Goal: Task Accomplishment & Management: Use online tool/utility

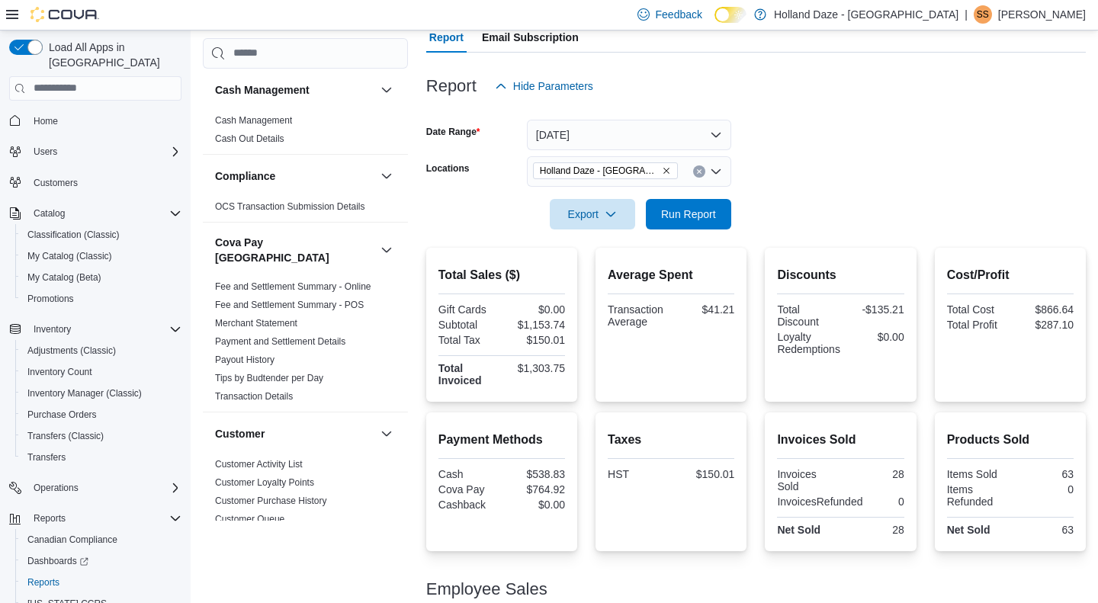
scroll to position [46, 0]
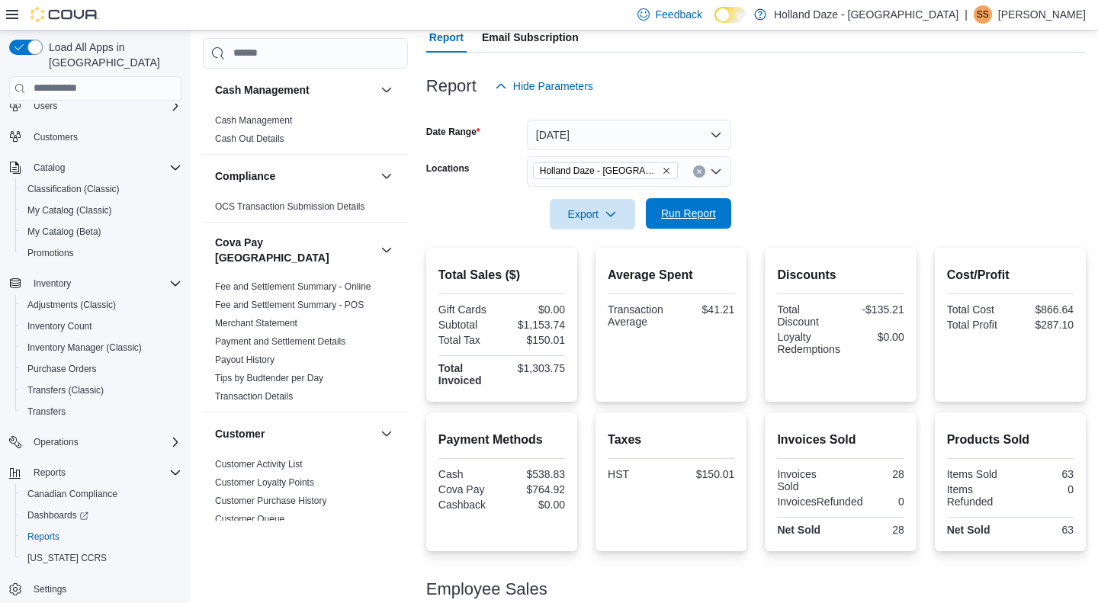
click at [675, 220] on span "Run Report" at bounding box center [688, 213] width 55 height 15
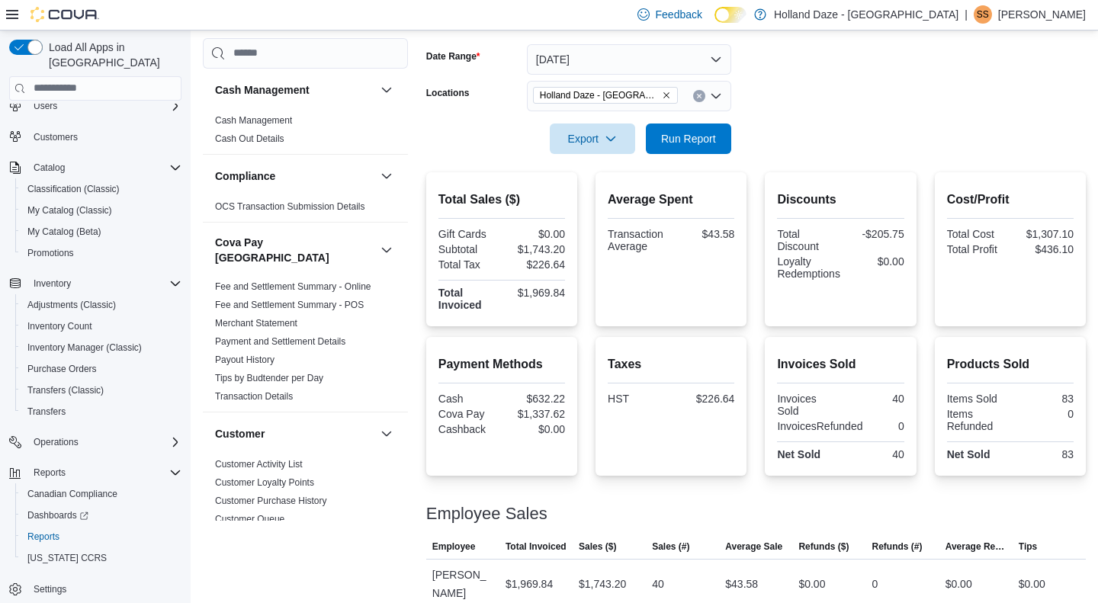
scroll to position [222, 0]
click at [696, 98] on icon "Clear input" at bounding box center [699, 97] width 6 height 6
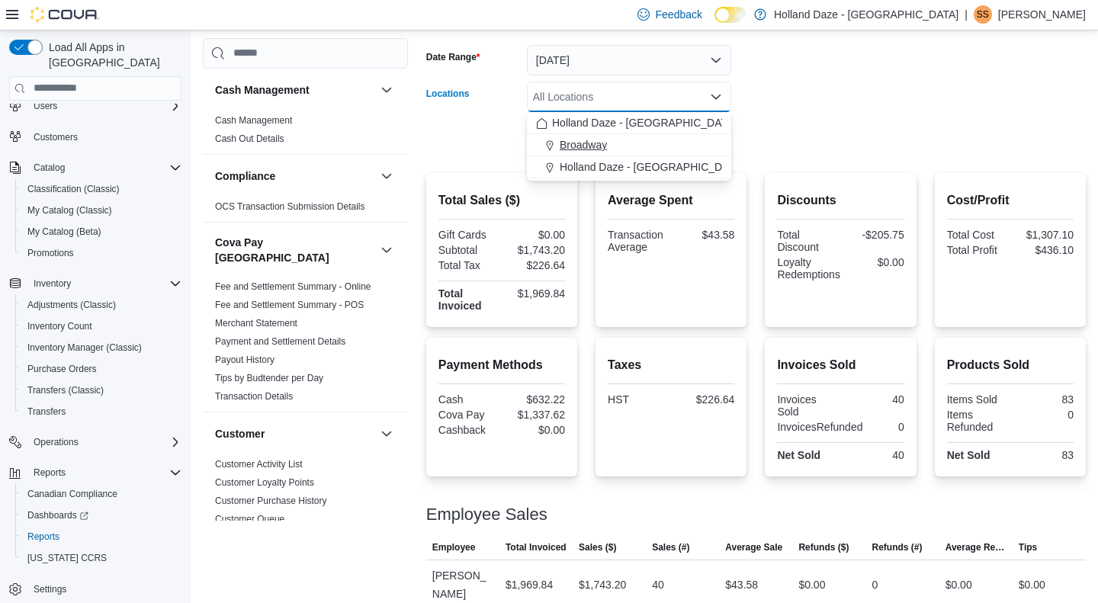
click at [652, 152] on div "Broadway" at bounding box center [629, 144] width 186 height 15
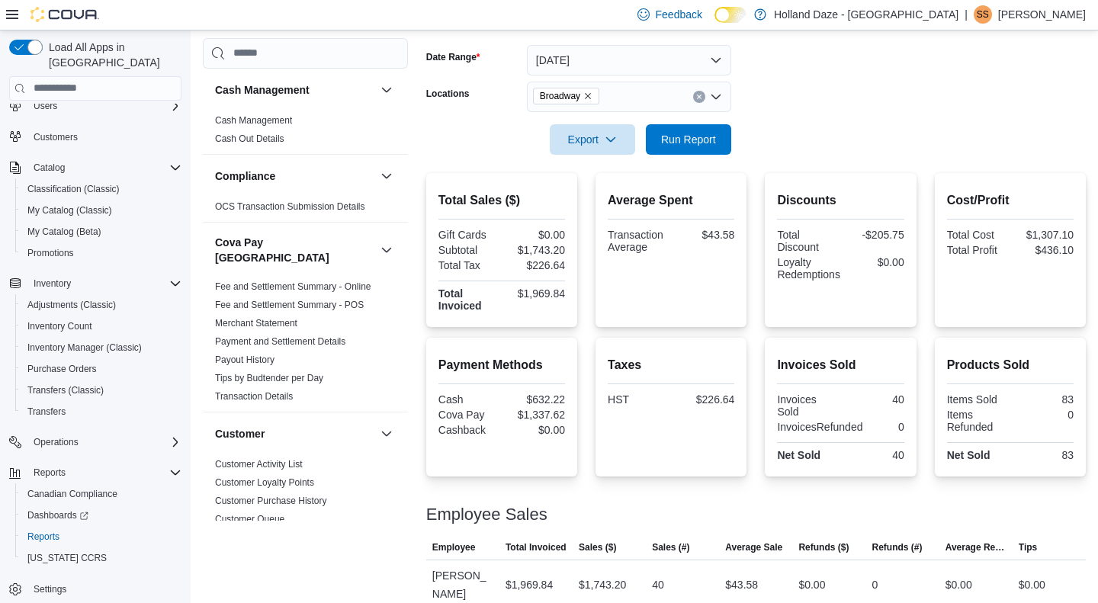
click at [793, 148] on form "Date Range [DATE] Locations Broadway Export Run Report" at bounding box center [755, 91] width 659 height 128
click at [707, 145] on span "Run Report" at bounding box center [688, 138] width 55 height 15
click at [700, 99] on button "Clear input" at bounding box center [699, 97] width 12 height 12
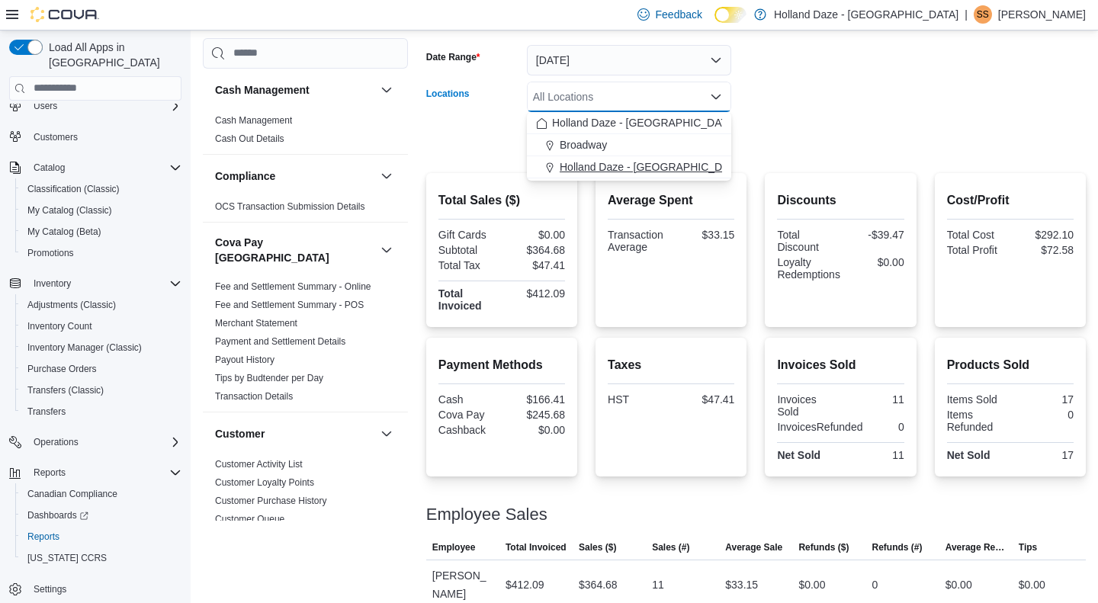
click at [663, 160] on span "Holland Daze - [GEOGRAPHIC_DATA]" at bounding box center [651, 166] width 184 height 15
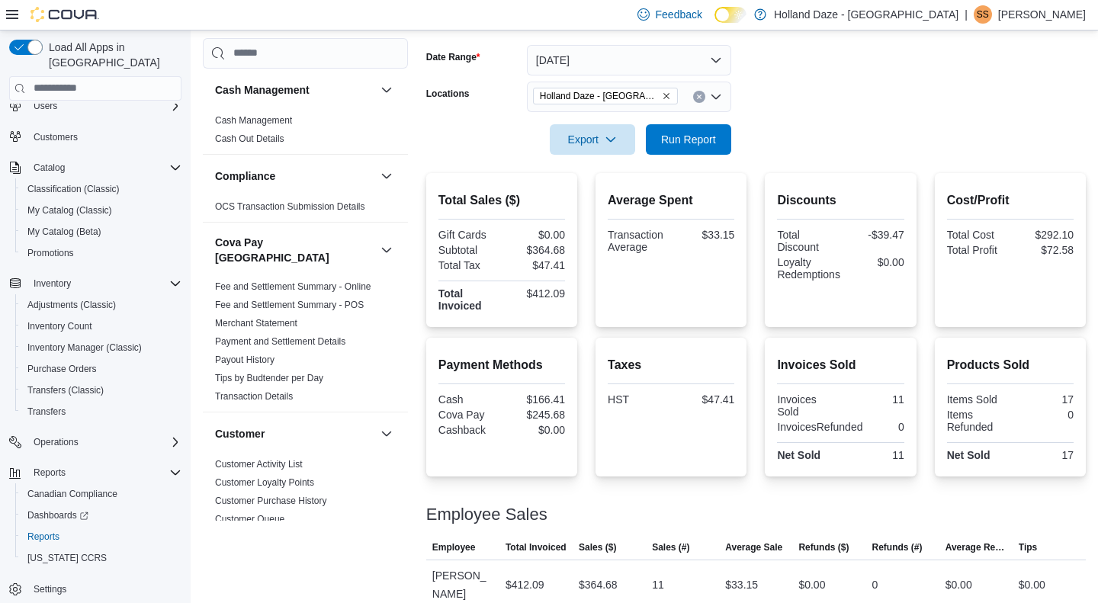
click at [763, 143] on form "Date Range [DATE] Locations [GEOGRAPHIC_DATA] [GEOGRAPHIC_DATA] - [GEOGRAPHIC_D…" at bounding box center [755, 91] width 659 height 128
click at [711, 143] on span "Run Report" at bounding box center [688, 138] width 55 height 15
click at [701, 139] on span "Run Report" at bounding box center [688, 138] width 55 height 15
click at [683, 129] on span "Run Report" at bounding box center [688, 138] width 67 height 30
click at [691, 138] on span "Run Report" at bounding box center [688, 138] width 55 height 15
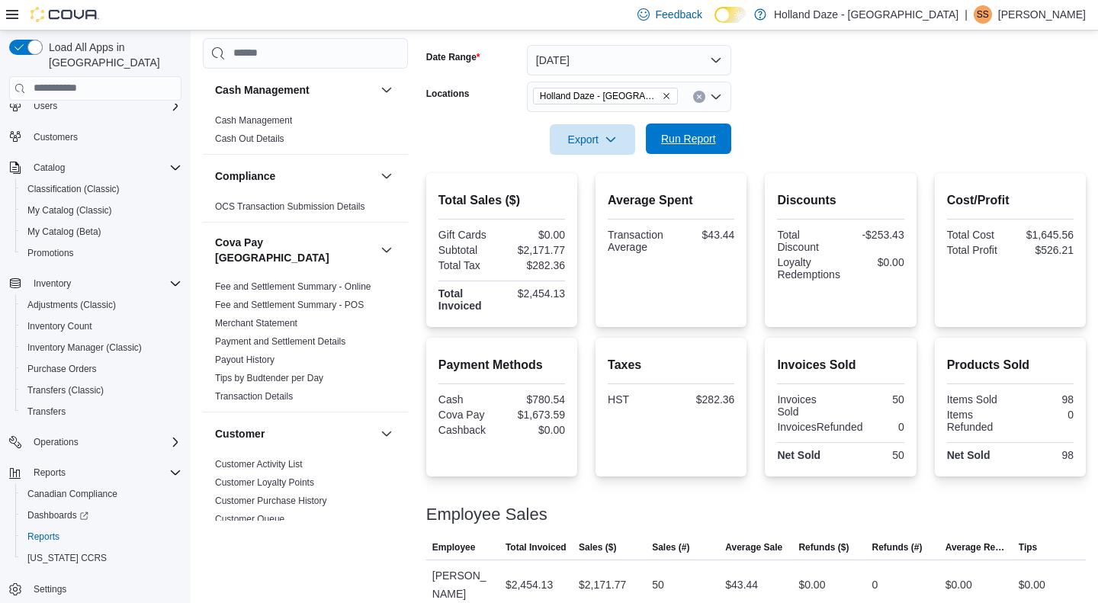
click at [692, 134] on span "Run Report" at bounding box center [688, 138] width 55 height 15
click at [735, 13] on icon at bounding box center [730, 15] width 8 height 8
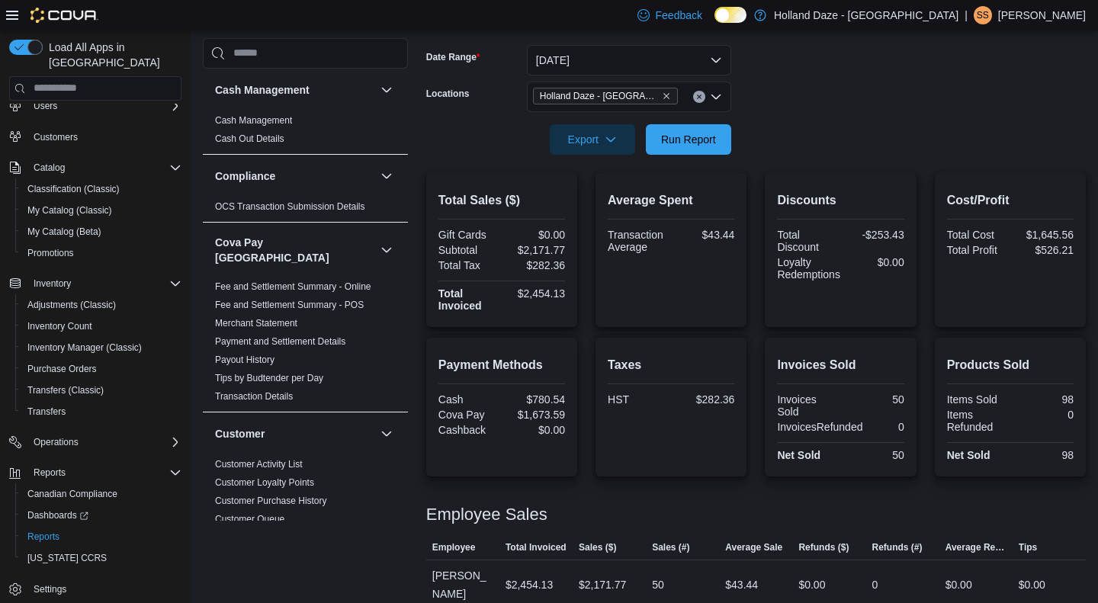
scroll to position [46, 0]
click at [695, 134] on span "Run Report" at bounding box center [688, 138] width 55 height 15
